Goal: Information Seeking & Learning: Check status

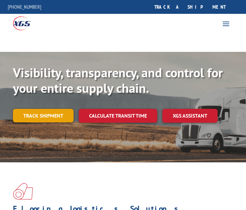
click at [49, 115] on link "Track shipment" at bounding box center [43, 116] width 61 height 14
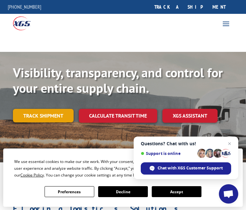
click at [42, 113] on link "Track shipment" at bounding box center [43, 116] width 61 height 14
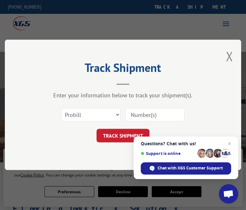
click at [117, 170] on div "Track Shipment Enter your information below to track your shipment(s). Select c…" at bounding box center [123, 105] width 236 height 131
click at [127, 191] on div "Track Shipment Enter your information below to track your shipment(s). Select c…" at bounding box center [123, 105] width 246 height 210
click at [230, 143] on span "Close chat" at bounding box center [229, 144] width 8 height 8
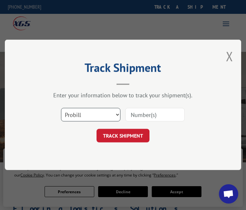
click at [118, 114] on select "Select category... Probill BOL PO" at bounding box center [90, 115] width 59 height 14
click at [146, 114] on input at bounding box center [154, 115] width 59 height 14
click at [141, 115] on input at bounding box center [154, 115] width 59 height 14
paste input "16566989"
type input "16566989"
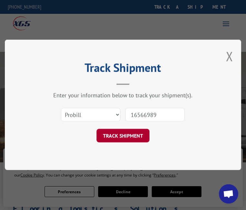
click at [127, 138] on button "TRACK SHIPMENT" at bounding box center [122, 136] width 53 height 14
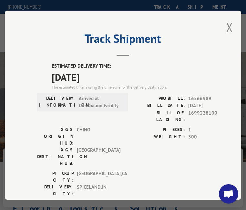
scroll to position [32, 0]
